Goal: Information Seeking & Learning: Learn about a topic

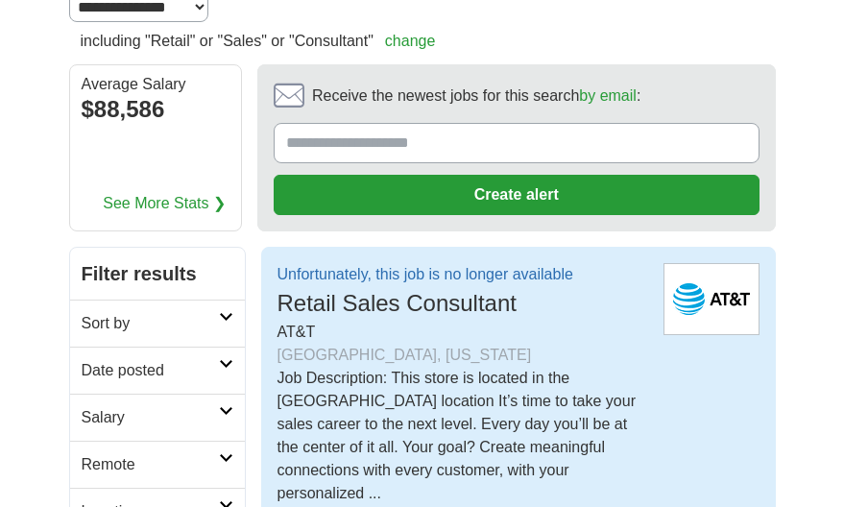
scroll to position [177, 0]
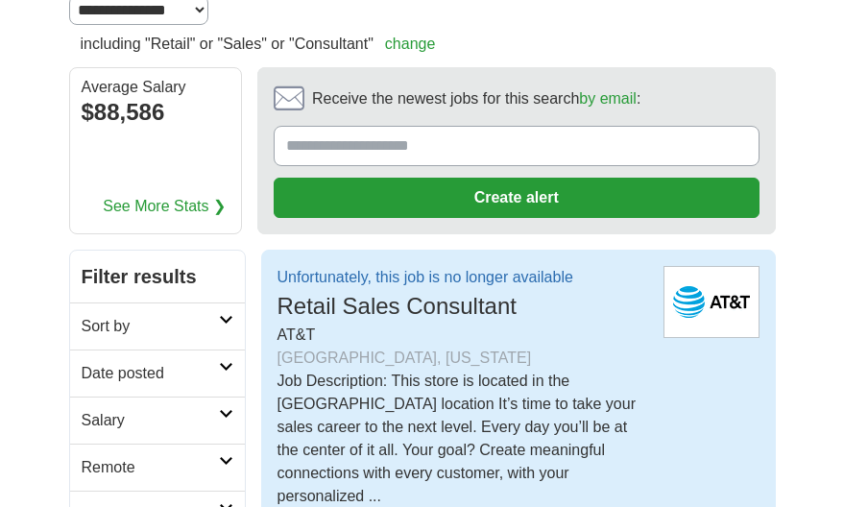
click at [728, 391] on div "Unfortunately, this job is no longer available Retail Sales Consultant AT&T - S…" at bounding box center [518, 387] width 515 height 275
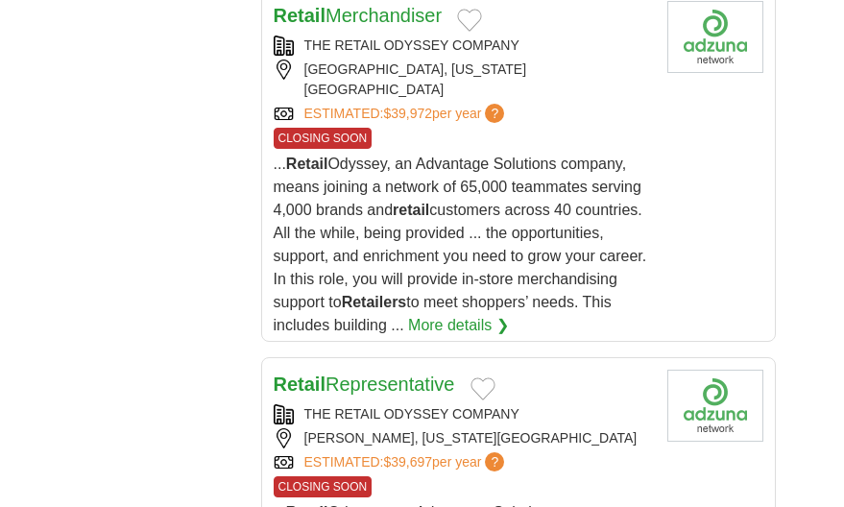
scroll to position [3324, 0]
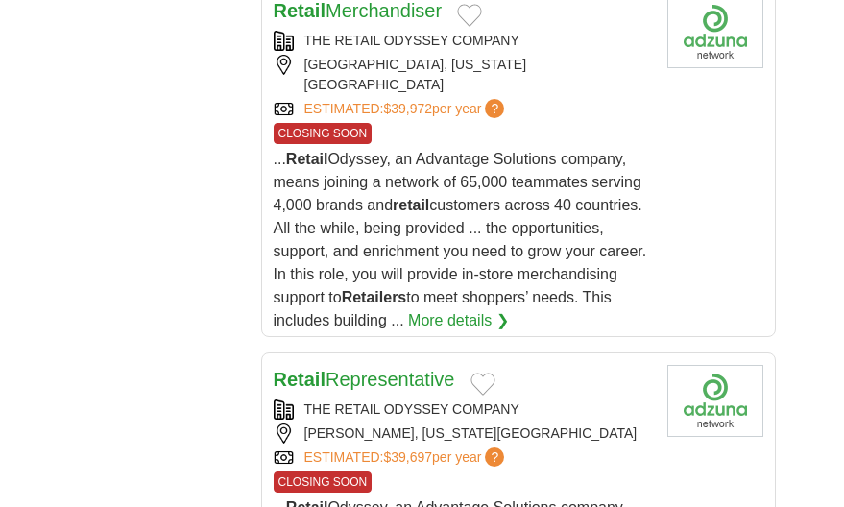
click at [372, 423] on div "[PERSON_NAME], [US_STATE][GEOGRAPHIC_DATA]" at bounding box center [463, 433] width 378 height 20
